Goal: Task Accomplishment & Management: Manage account settings

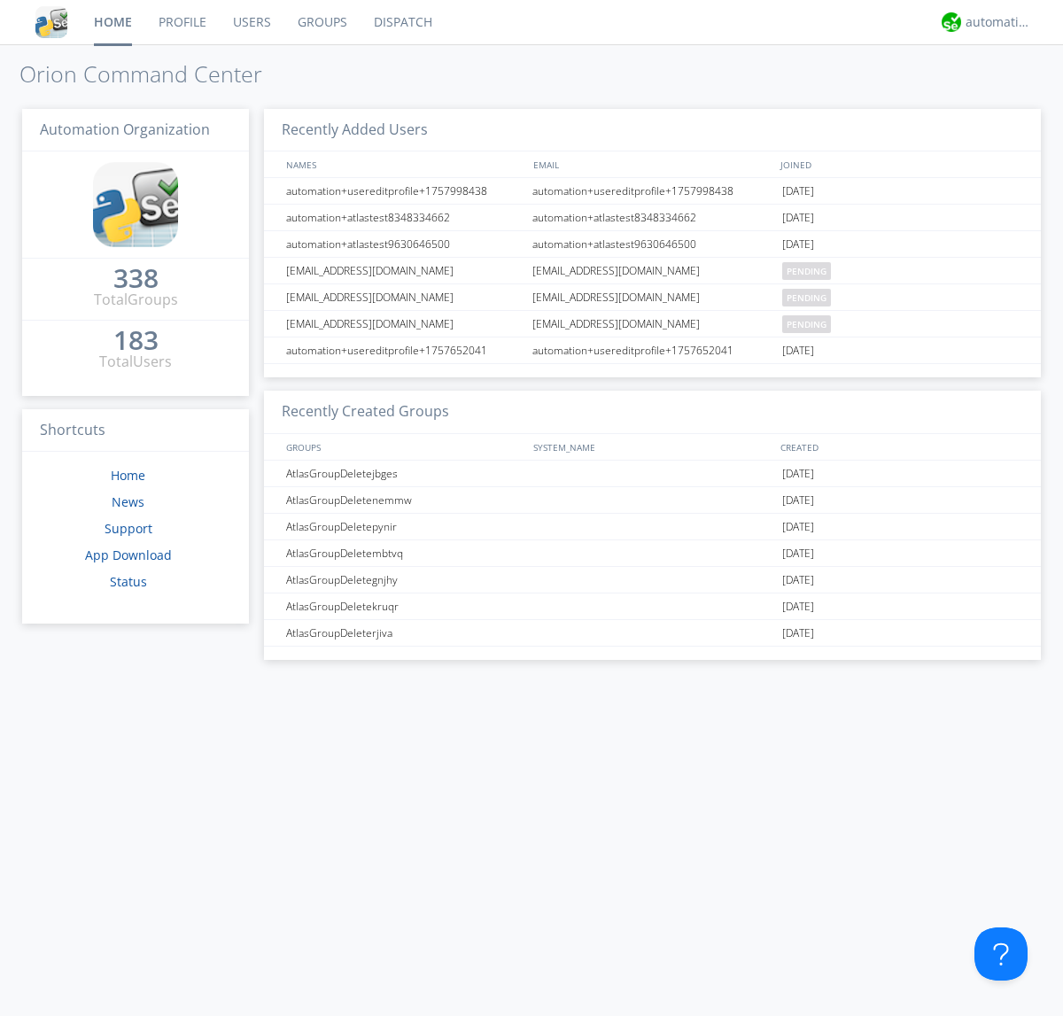
click at [321, 22] on link "Groups" at bounding box center [322, 22] width 76 height 44
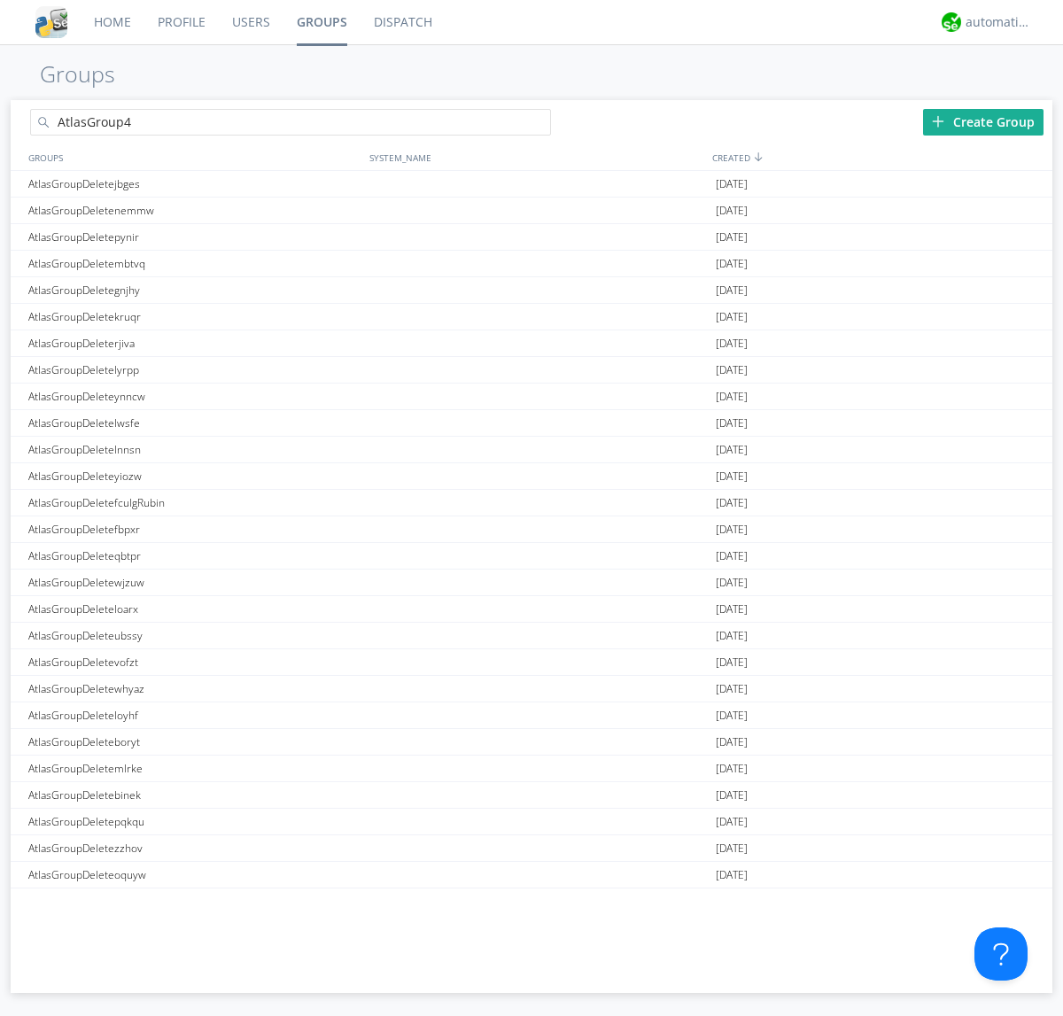
type input "AtlasGroup4"
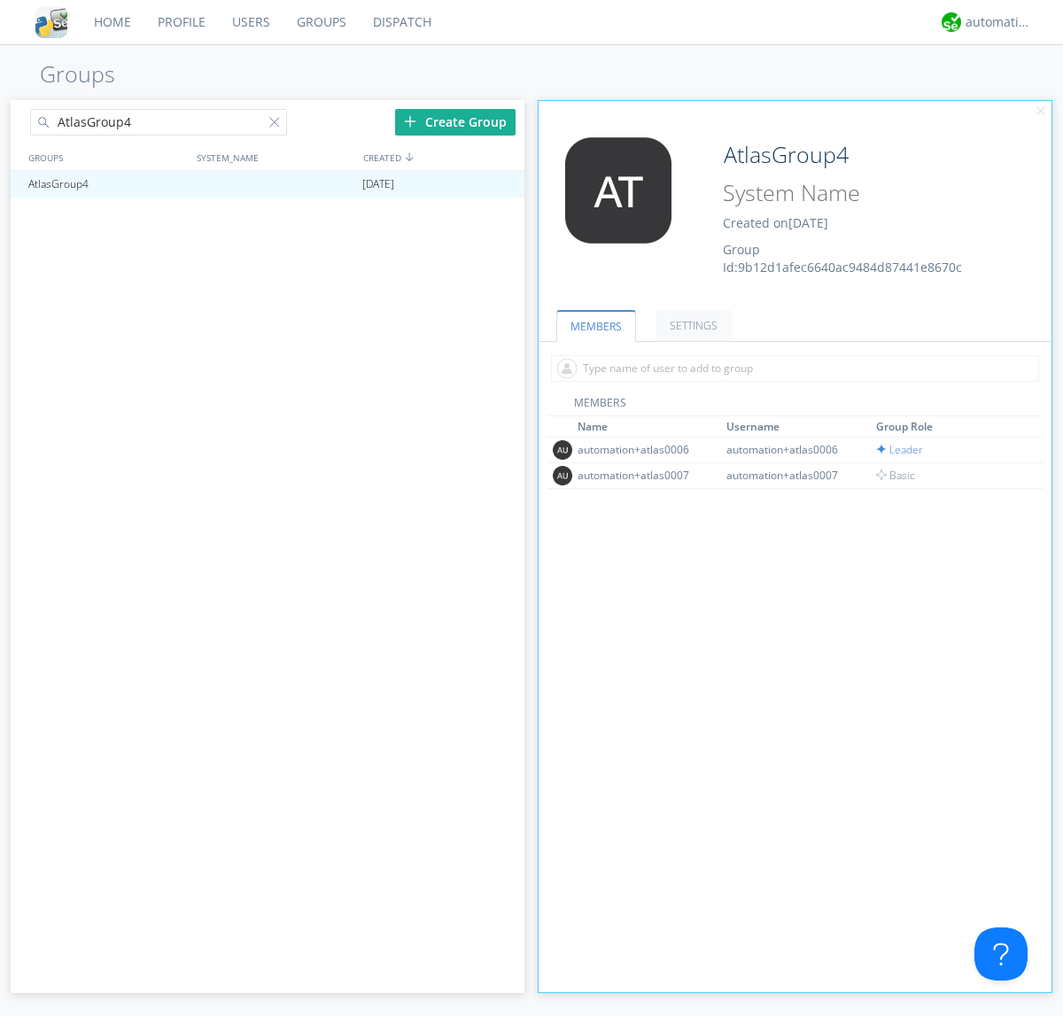
click at [691, 325] on link "SETTINGS" at bounding box center [694, 325] width 76 height 31
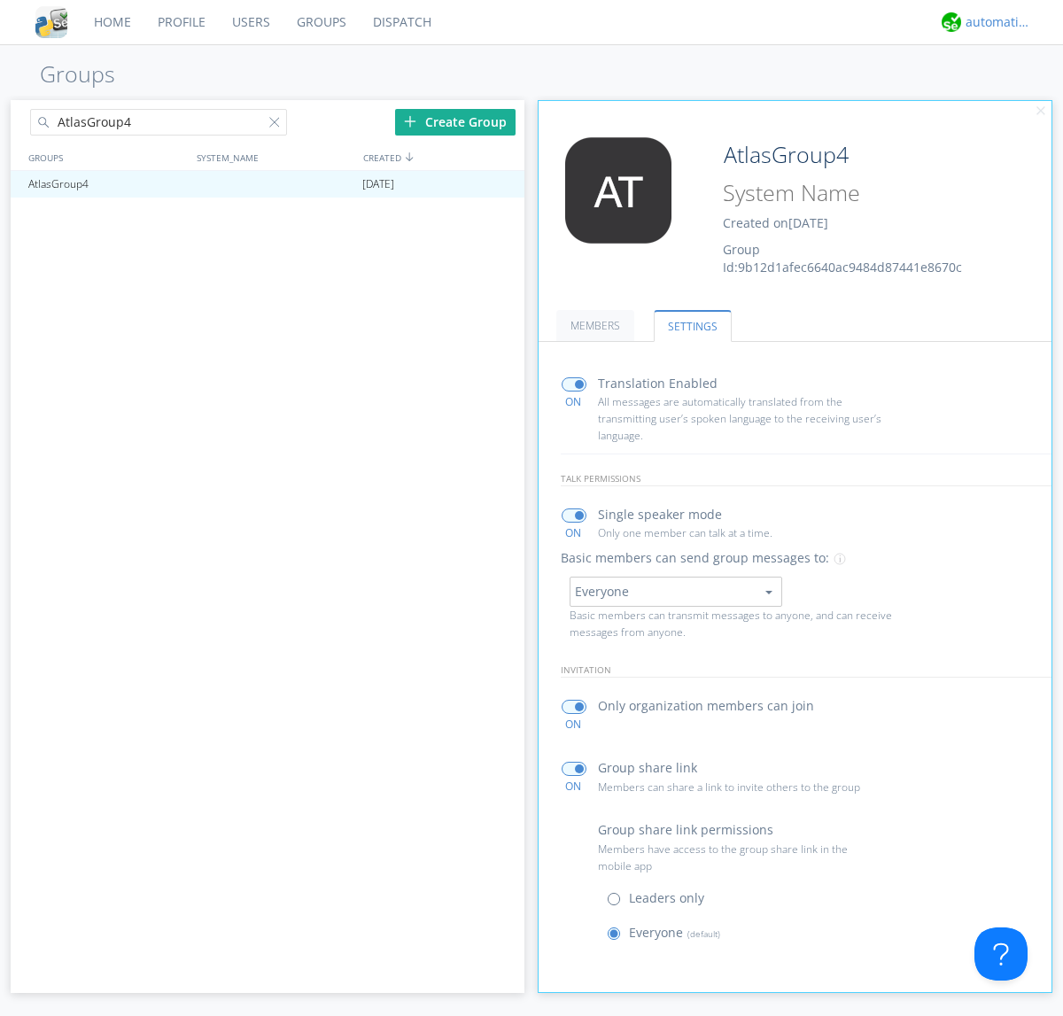
click at [994, 22] on div "automation+atlas" at bounding box center [999, 22] width 66 height 18
